Goal: Task Accomplishment & Management: Complete application form

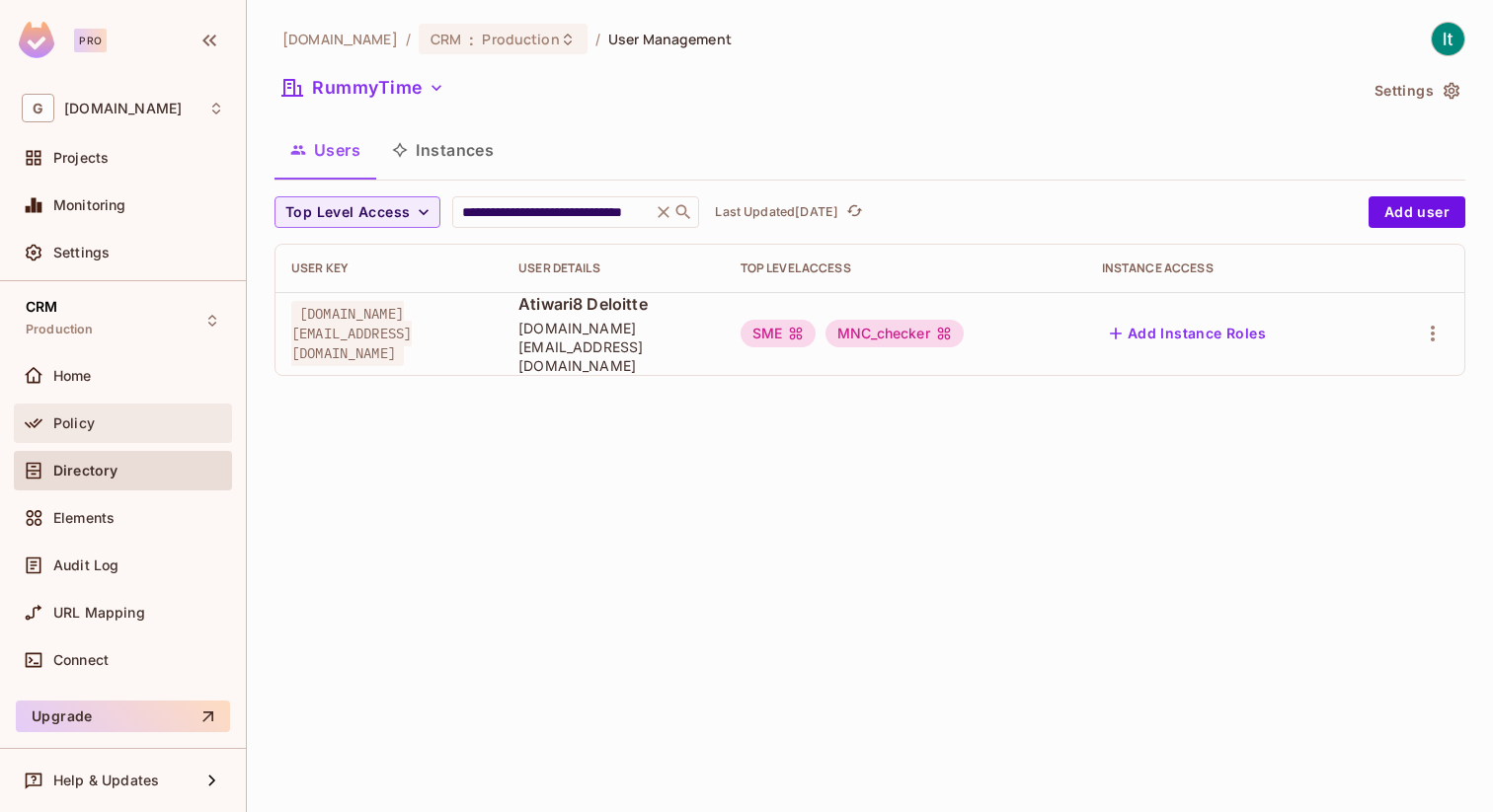
click at [108, 425] on div "Policy" at bounding box center [139, 423] width 170 height 16
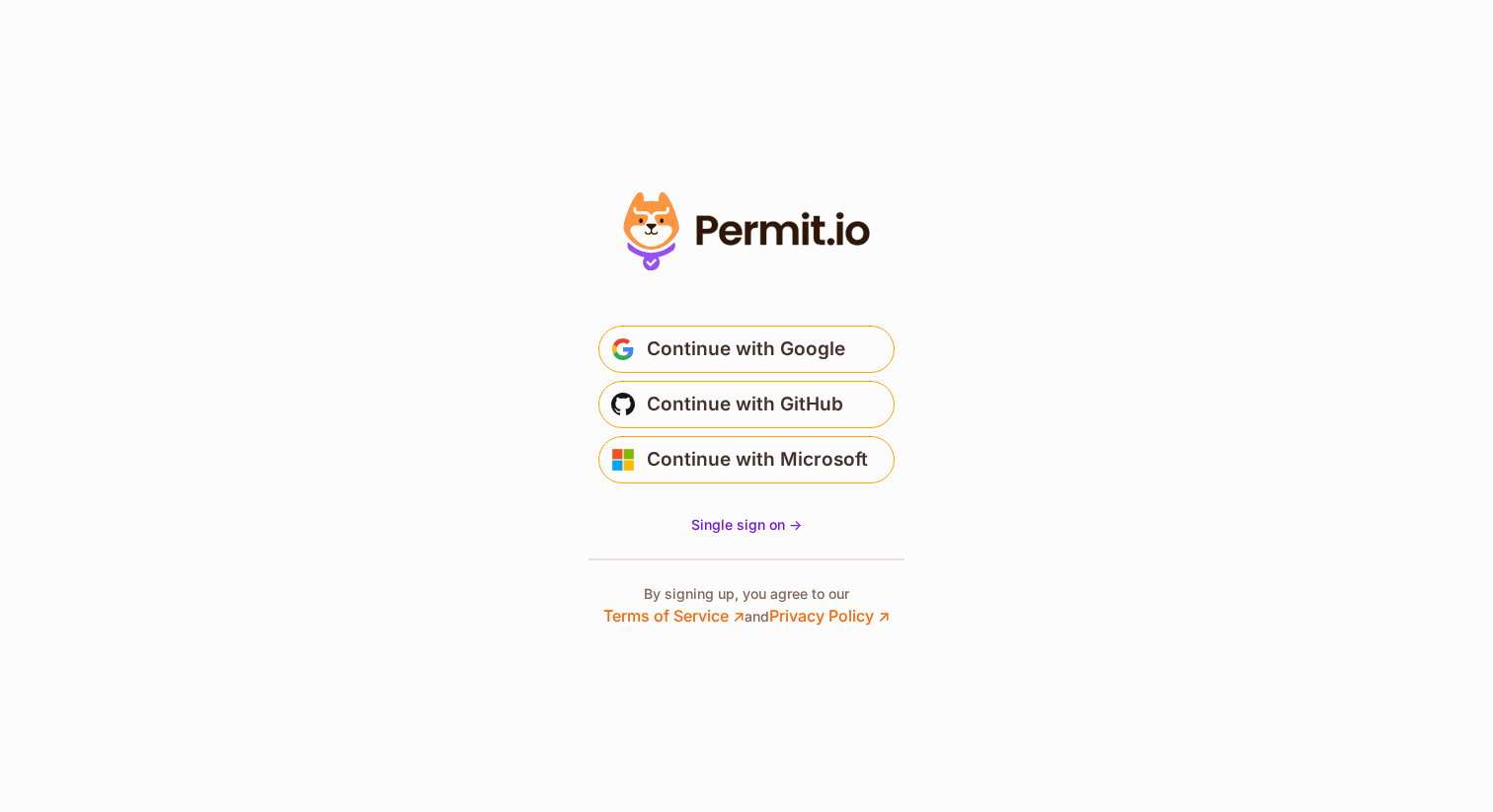
click at [833, 358] on span "Continue with Google" at bounding box center [746, 350] width 198 height 32
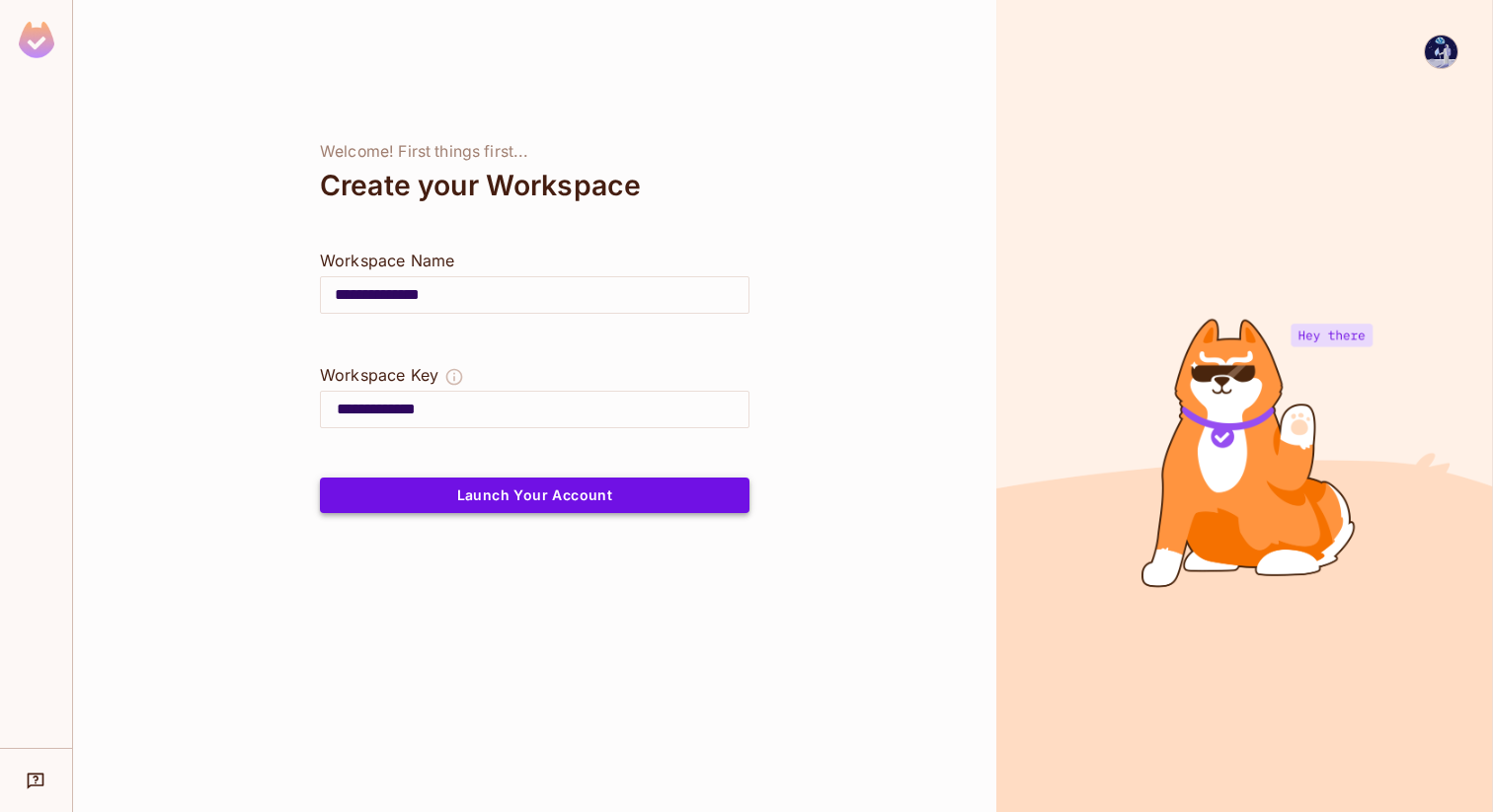
click at [565, 503] on button "Launch Your Account" at bounding box center [534, 496] width 430 height 36
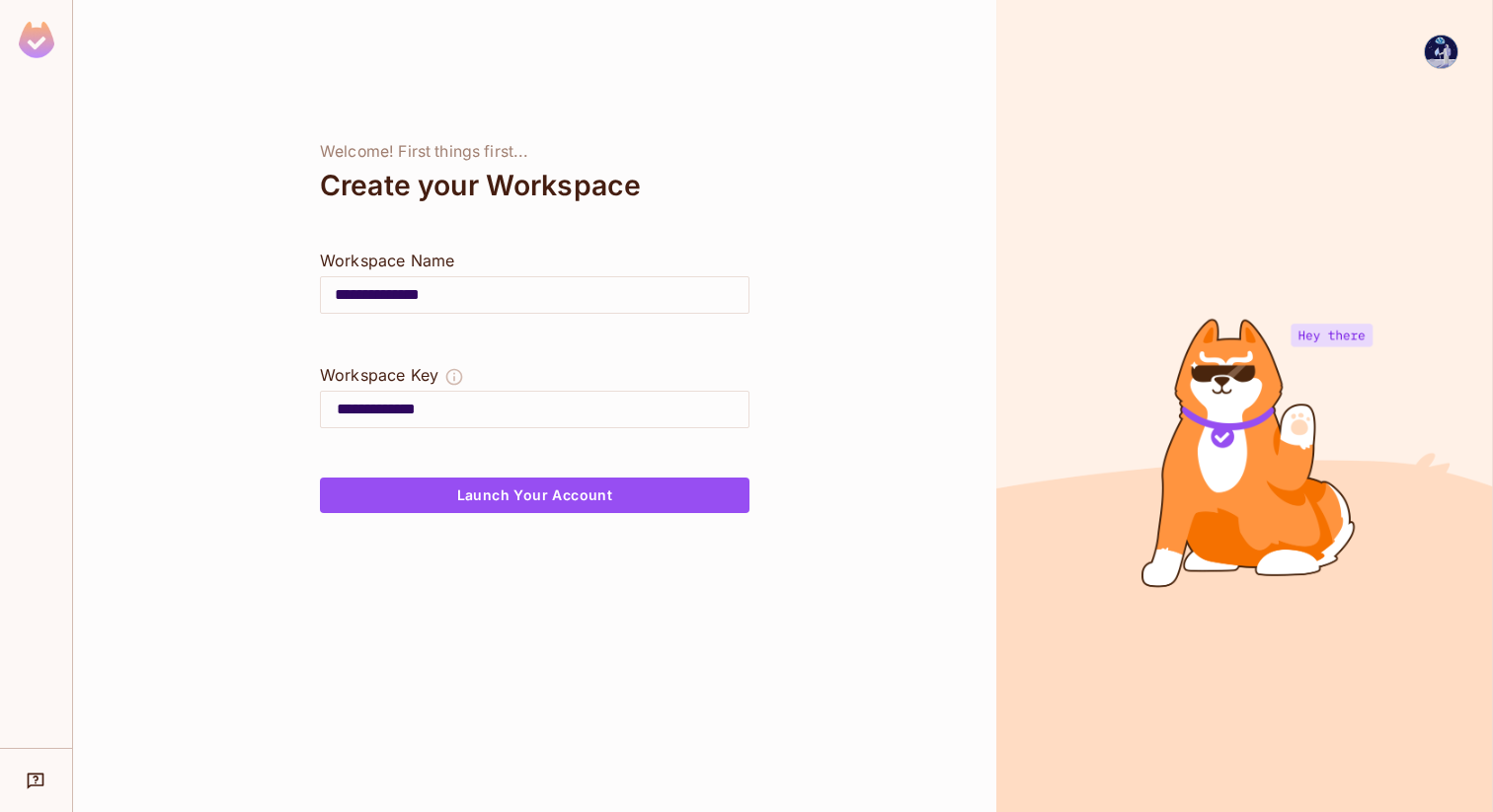
click at [1436, 52] on img at bounding box center [1441, 52] width 33 height 33
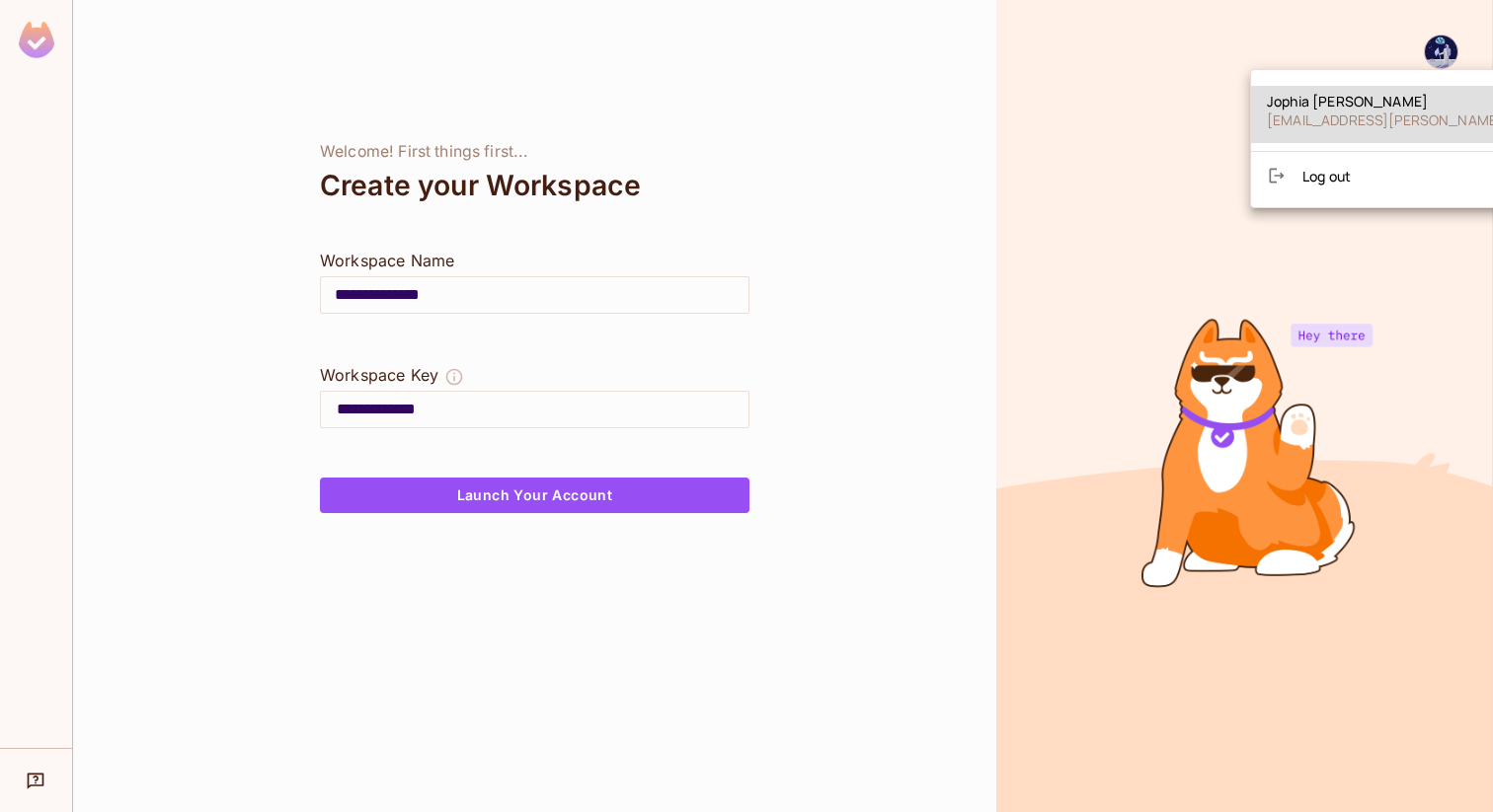
click at [47, 56] on div at bounding box center [746, 406] width 1493 height 812
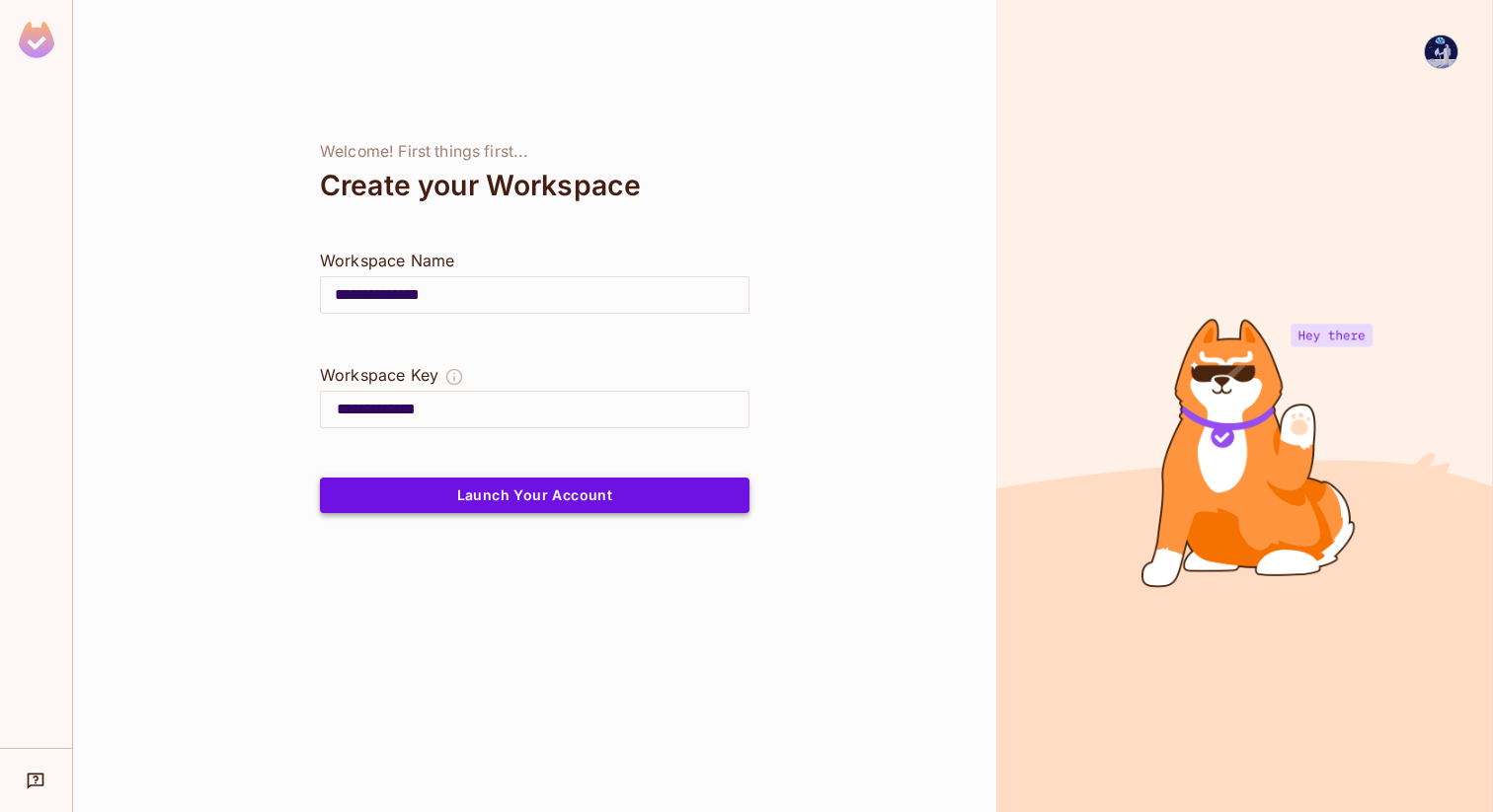
click at [577, 495] on button "Launch Your Account" at bounding box center [534, 496] width 430 height 36
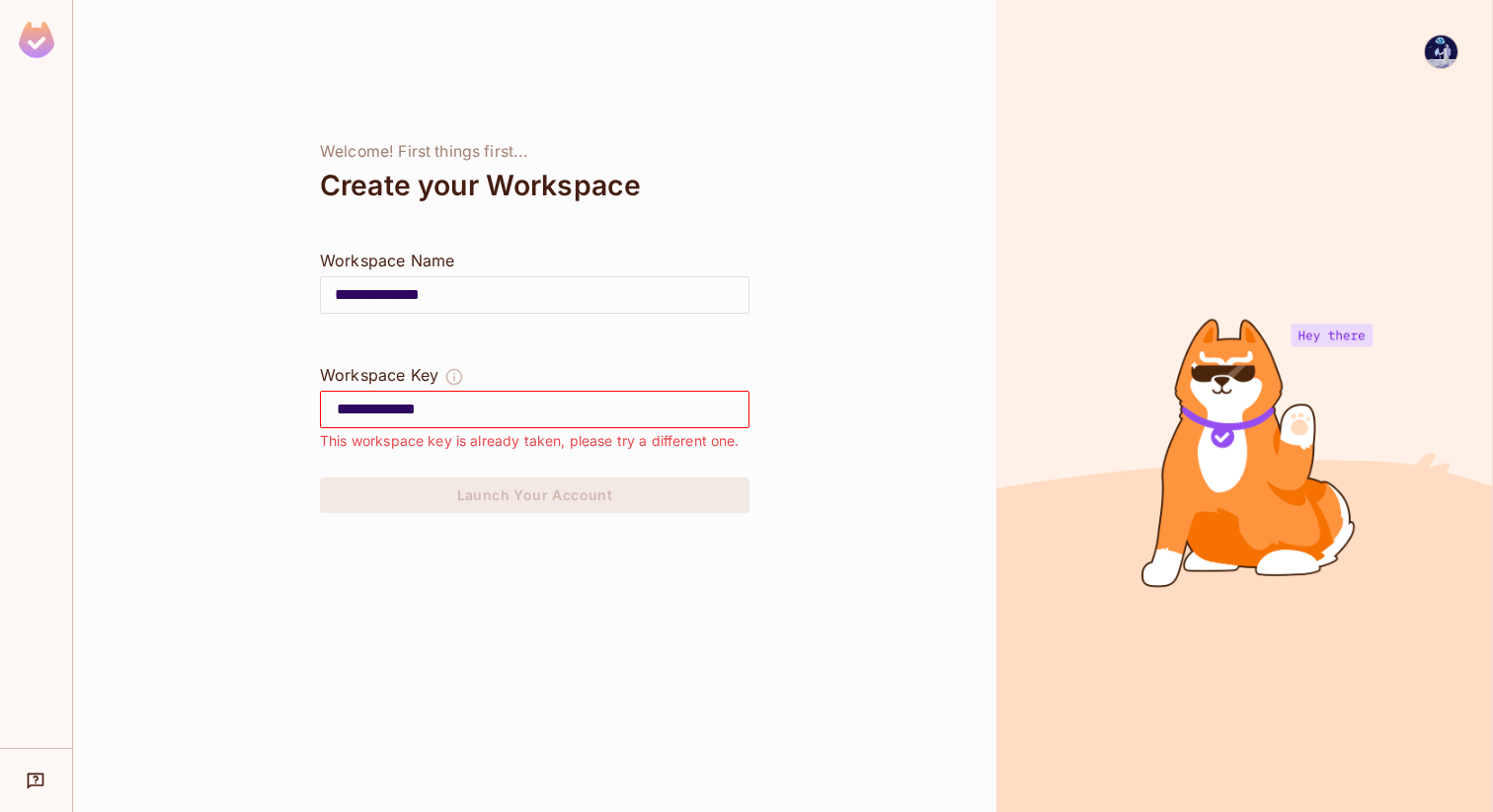
click at [1438, 52] on img at bounding box center [1441, 52] width 33 height 33
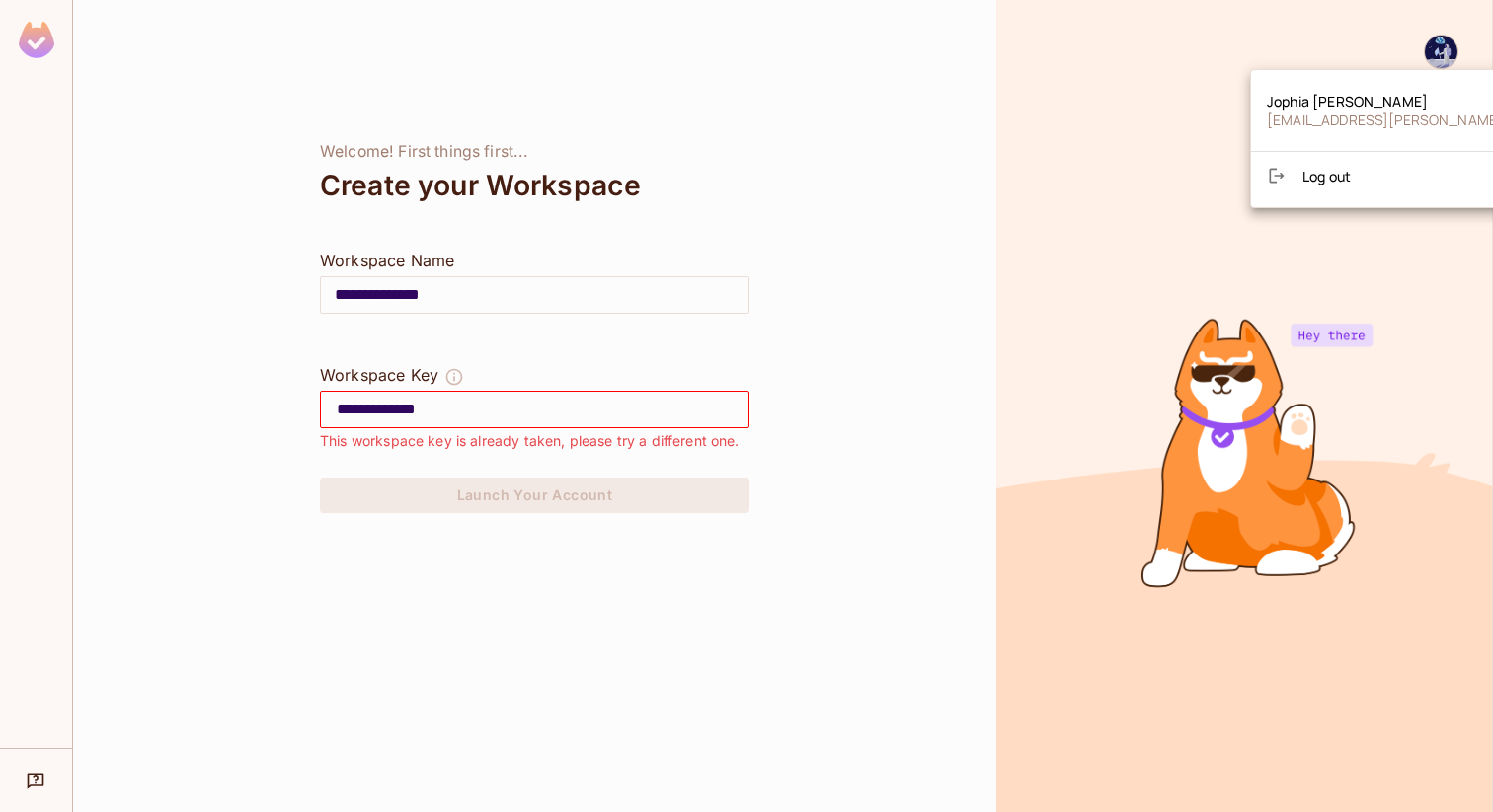
click at [1446, 47] on div at bounding box center [746, 406] width 1493 height 812
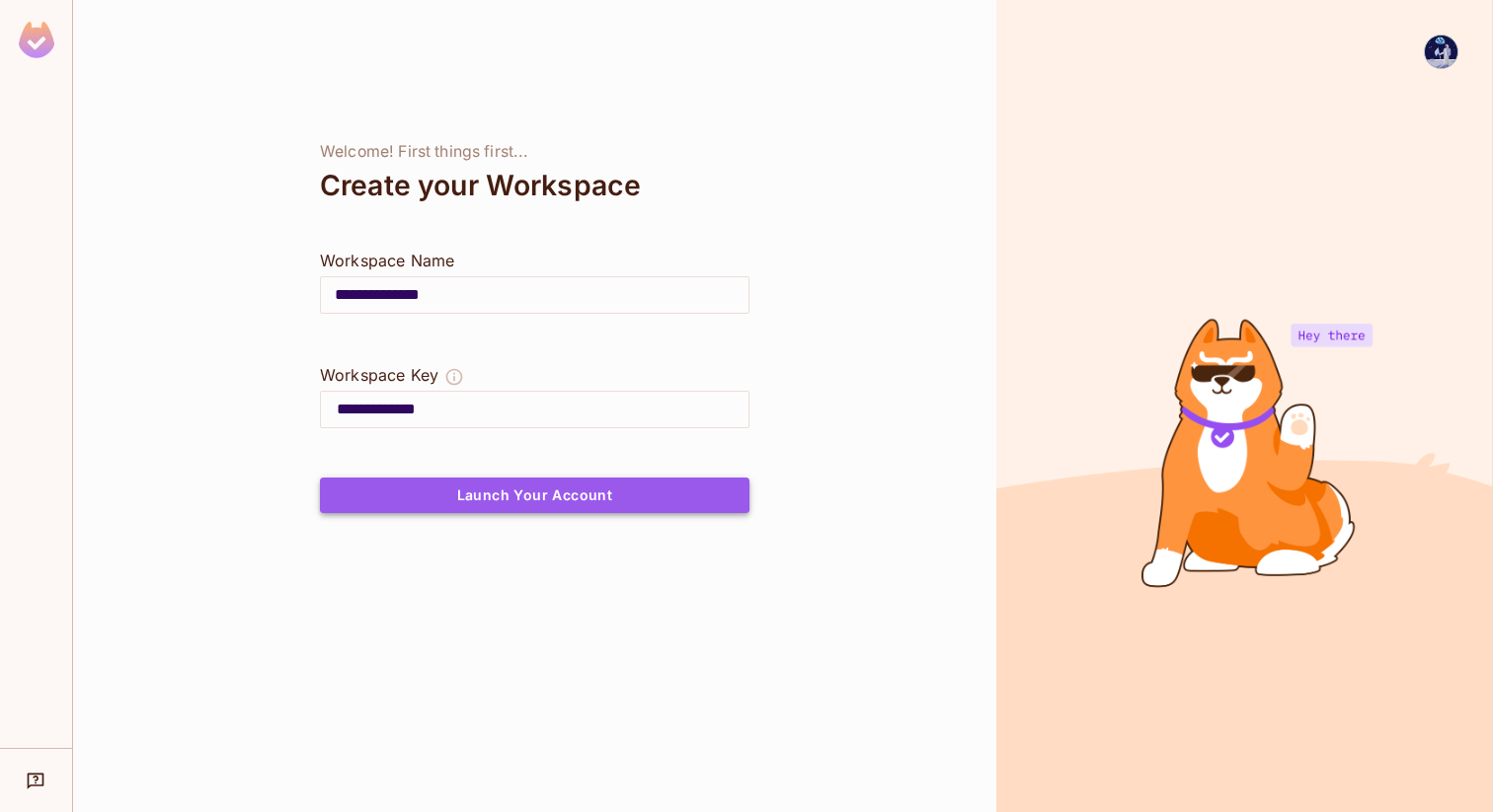
click at [534, 496] on button "Launch Your Account" at bounding box center [534, 496] width 430 height 36
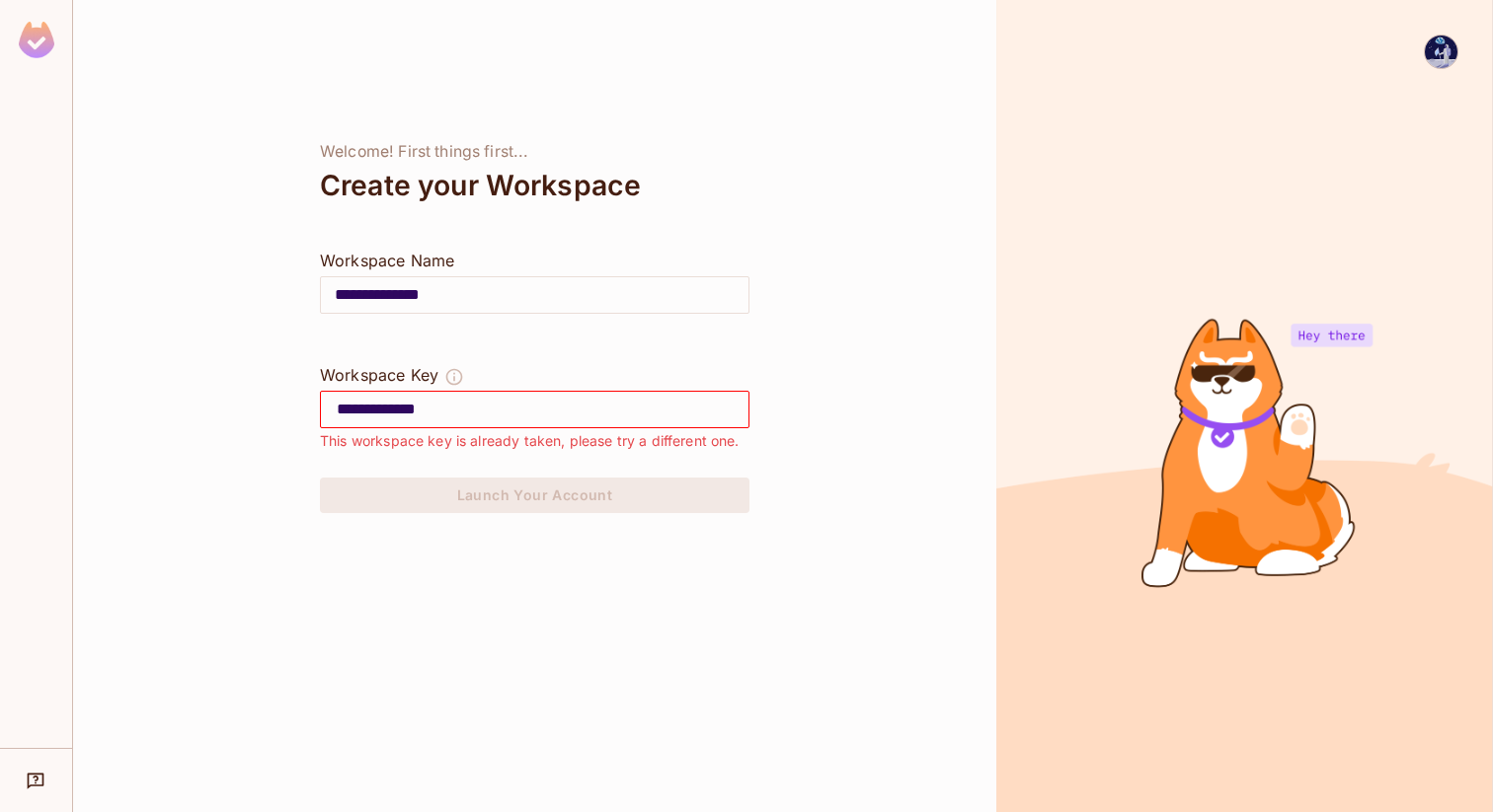
click at [1441, 60] on img at bounding box center [1441, 52] width 33 height 33
